Goal: Task Accomplishment & Management: Manage account settings

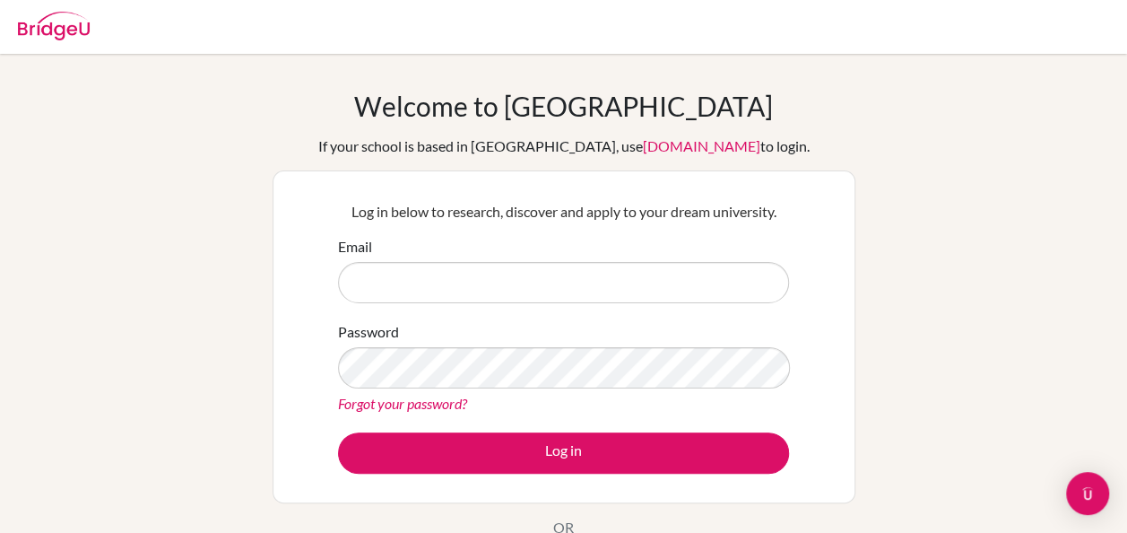
click at [800, 344] on div "Log in below to research, discover and apply to your dream university. Email Pa…" at bounding box center [564, 336] width 583 height 333
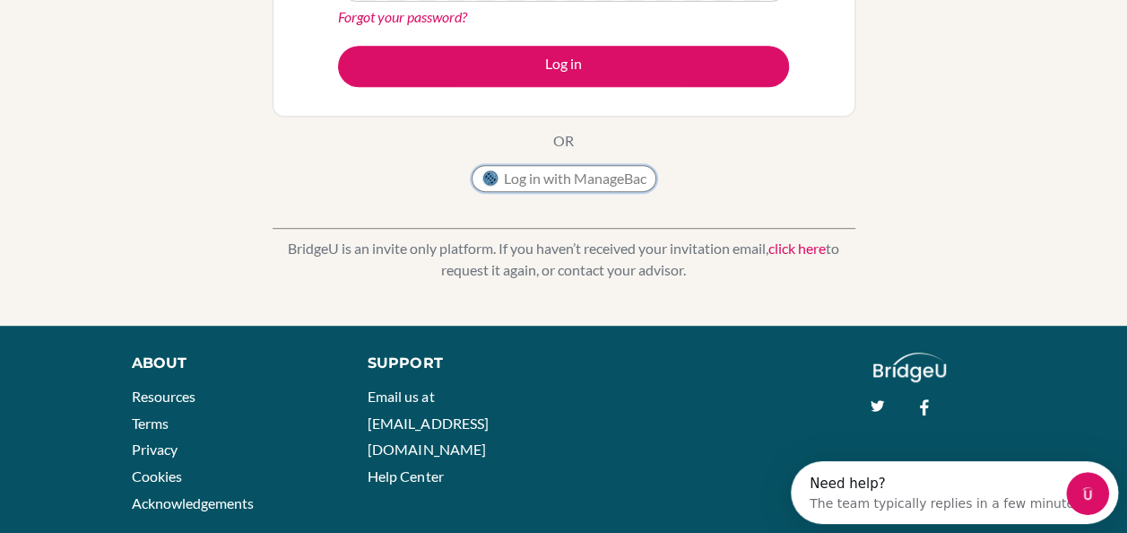
click at [561, 171] on button "Log in with ManageBac" at bounding box center [564, 178] width 185 height 27
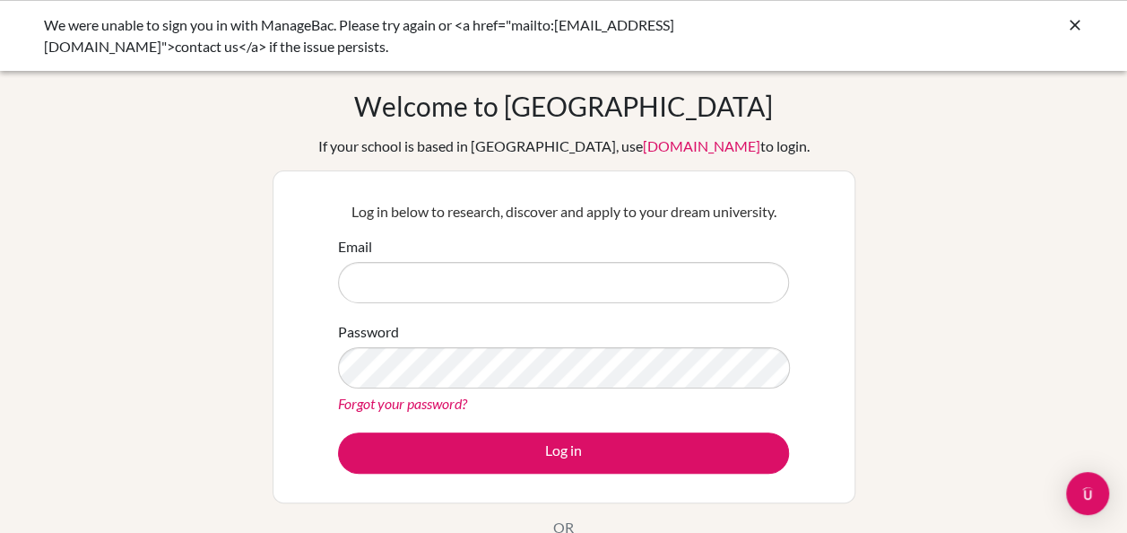
click at [822, 370] on div "Log in below to research, discover and apply to your dream university. Email Pa…" at bounding box center [564, 336] width 583 height 333
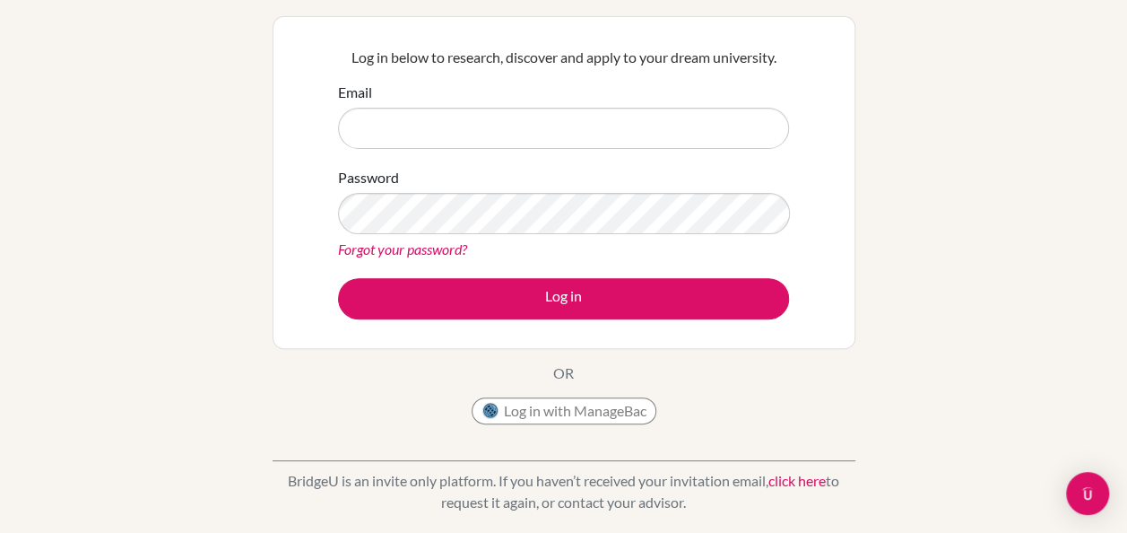
scroll to position [179, 0]
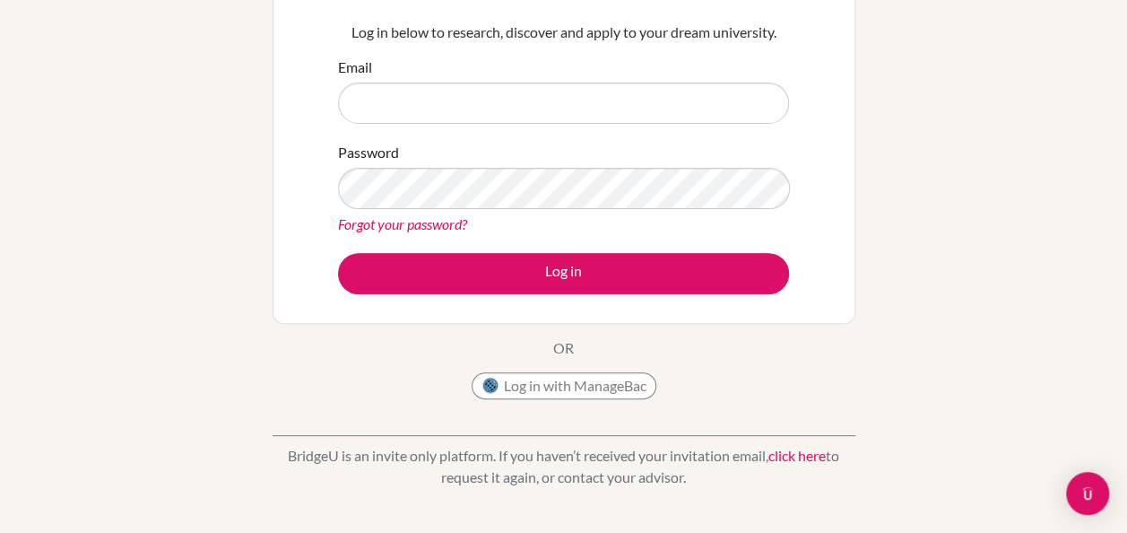
click at [565, 370] on div "Welcome to [GEOGRAPHIC_DATA] If your school is based in [GEOGRAPHIC_DATA], use …" at bounding box center [564, 159] width 583 height 498
click at [549, 385] on button "Log in with ManageBac" at bounding box center [564, 385] width 185 height 27
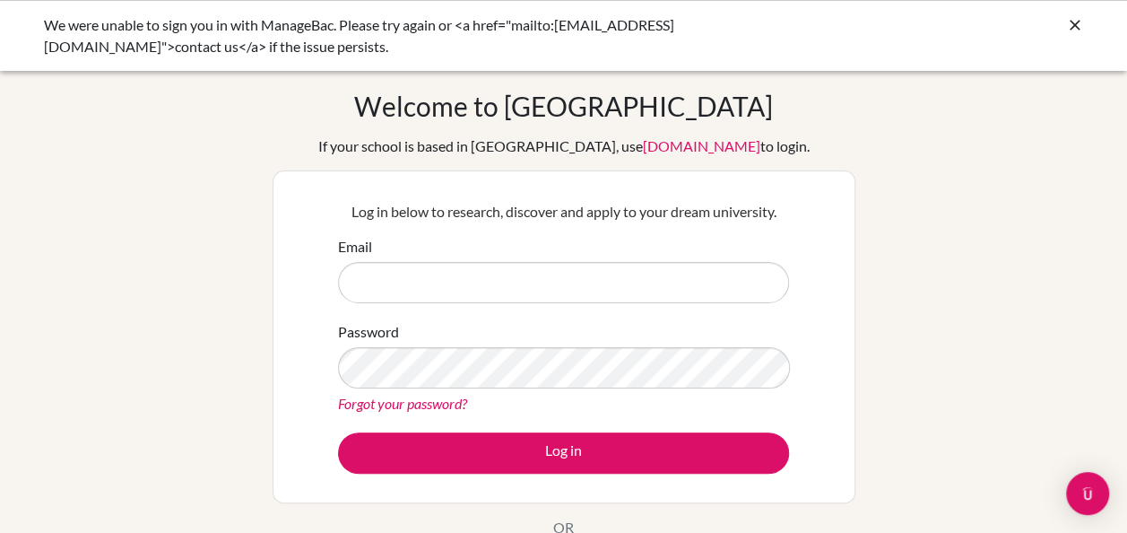
click at [1074, 19] on icon at bounding box center [1075, 25] width 18 height 18
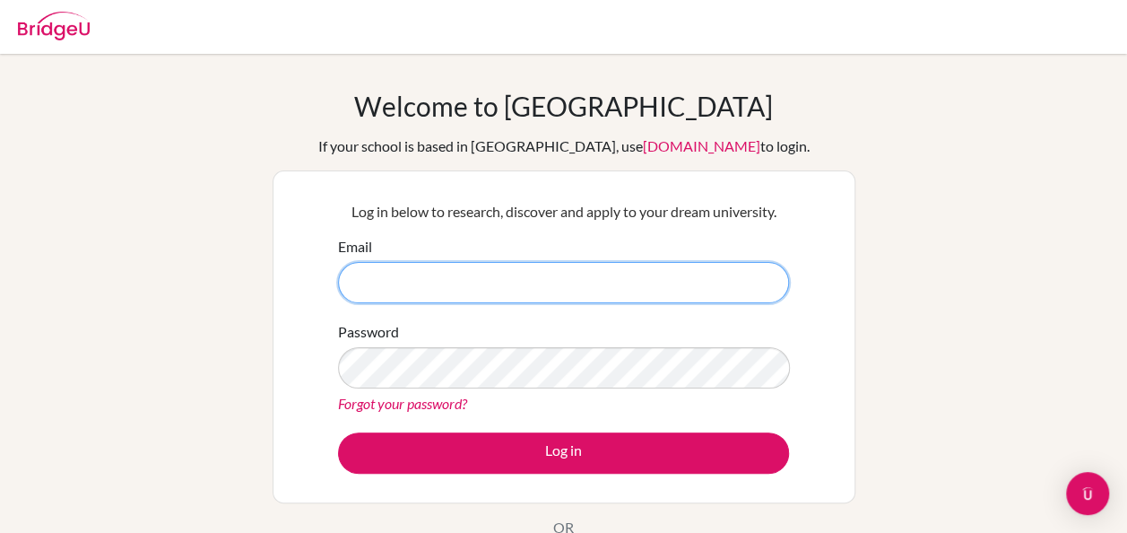
click at [384, 283] on input "Email" at bounding box center [563, 282] width 451 height 41
type input "[EMAIL_ADDRESS][DOMAIN_NAME]"
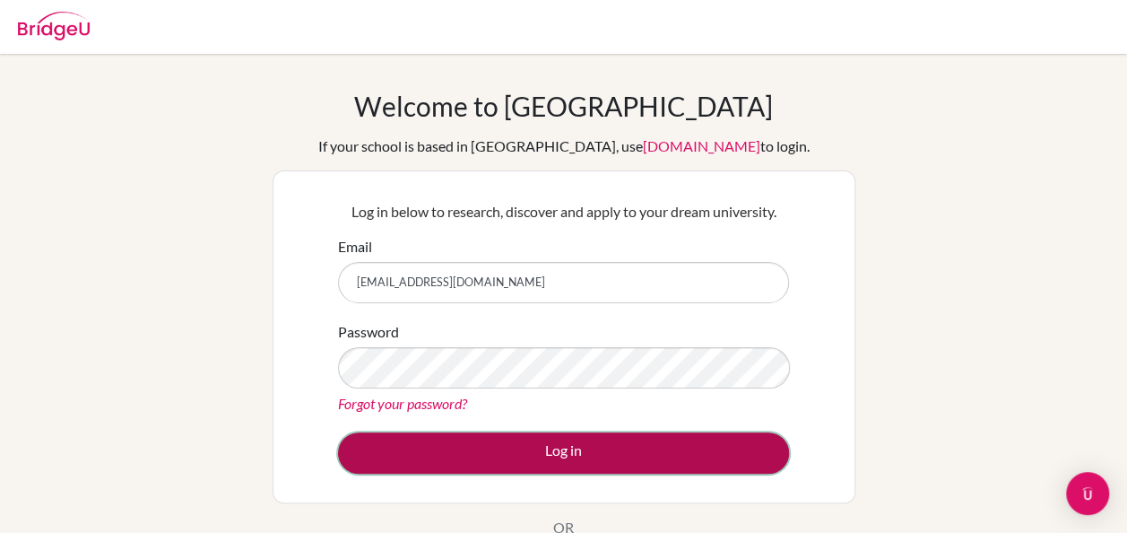
click at [551, 440] on button "Log in" at bounding box center [563, 452] width 451 height 41
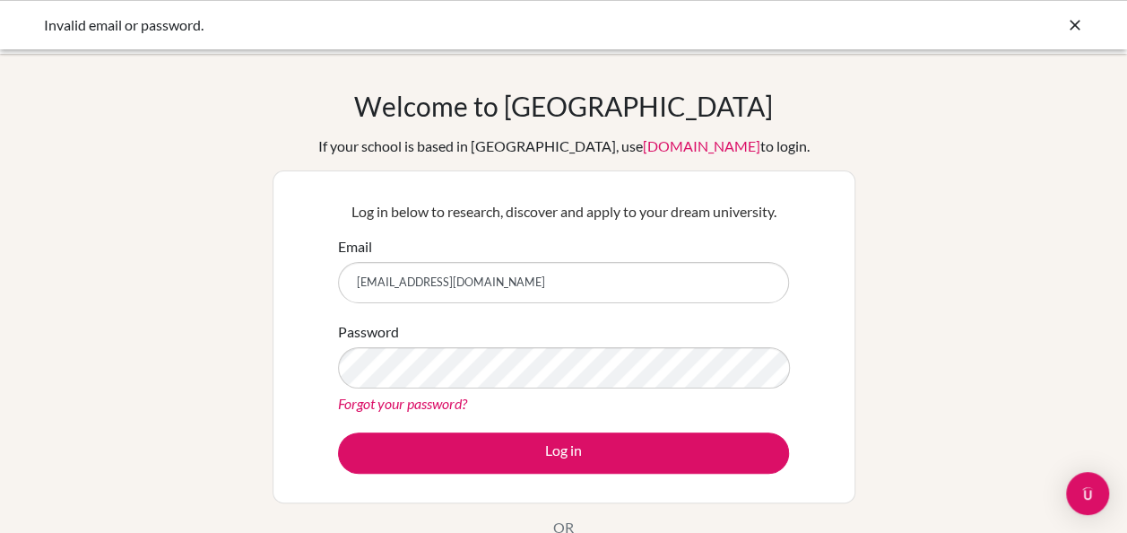
click at [850, 396] on div "Log in below to research, discover and apply to your dream university. Email nt…" at bounding box center [564, 336] width 583 height 333
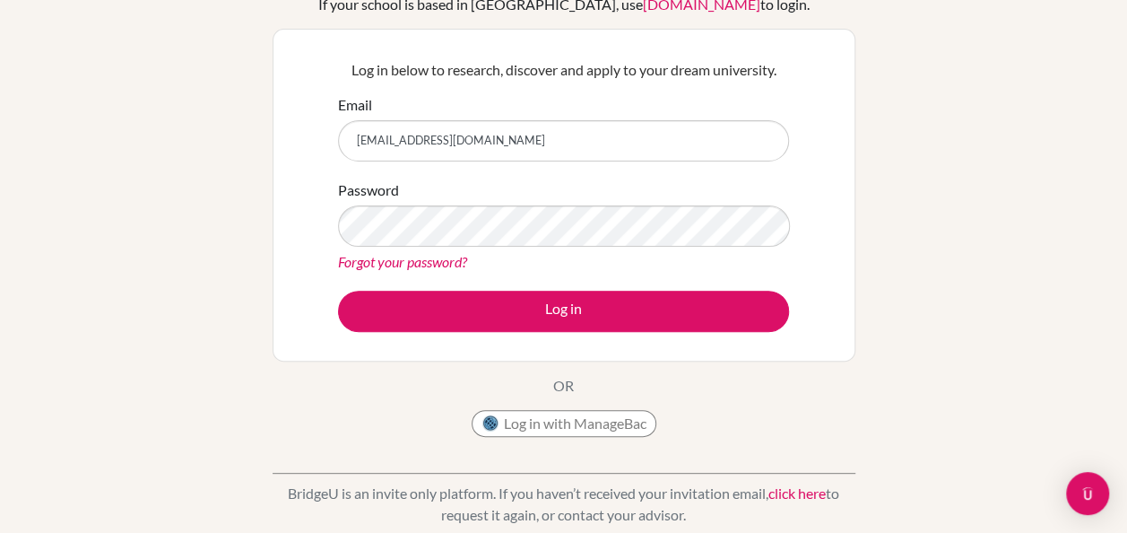
scroll to position [144, 0]
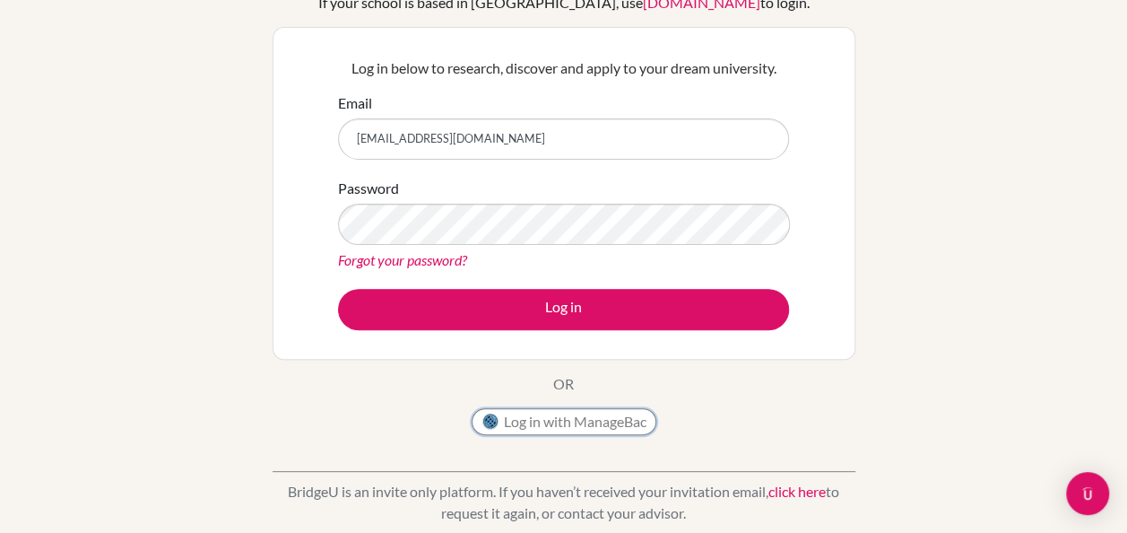
click at [566, 416] on button "Log in with ManageBac" at bounding box center [564, 421] width 185 height 27
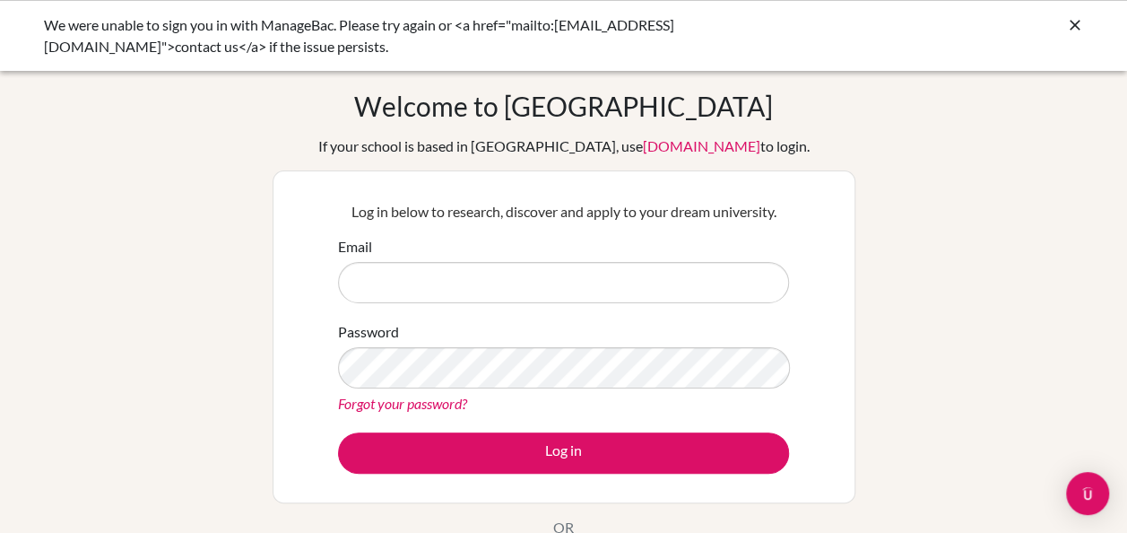
click at [1083, 17] on div "We were unable to sign you in with ManageBac. Please try again or <a href="mail…" at bounding box center [563, 35] width 1127 height 71
